Goal: Information Seeking & Learning: Understand process/instructions

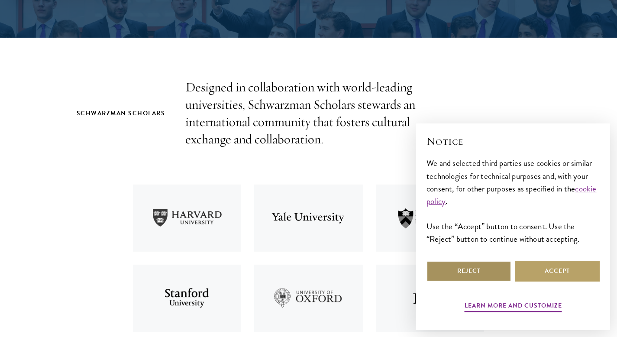
click at [489, 272] on button "Reject" at bounding box center [469, 271] width 85 height 21
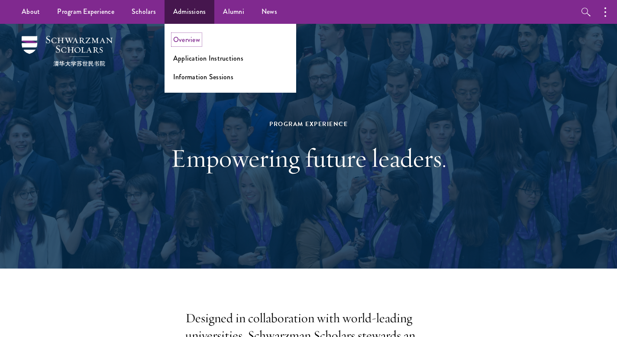
click at [188, 37] on link "Overview" at bounding box center [186, 40] width 27 height 10
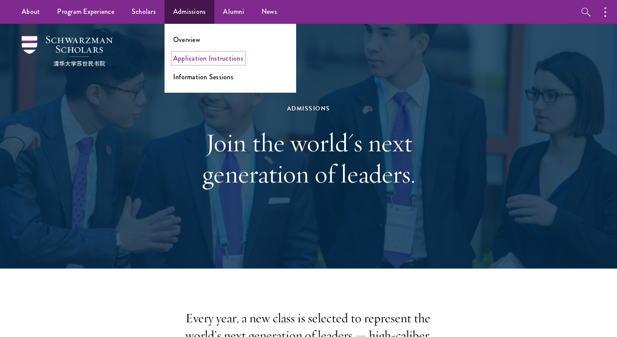
click at [204, 55] on link "Application Instructions" at bounding box center [208, 58] width 70 height 10
